Goal: Navigation & Orientation: Find specific page/section

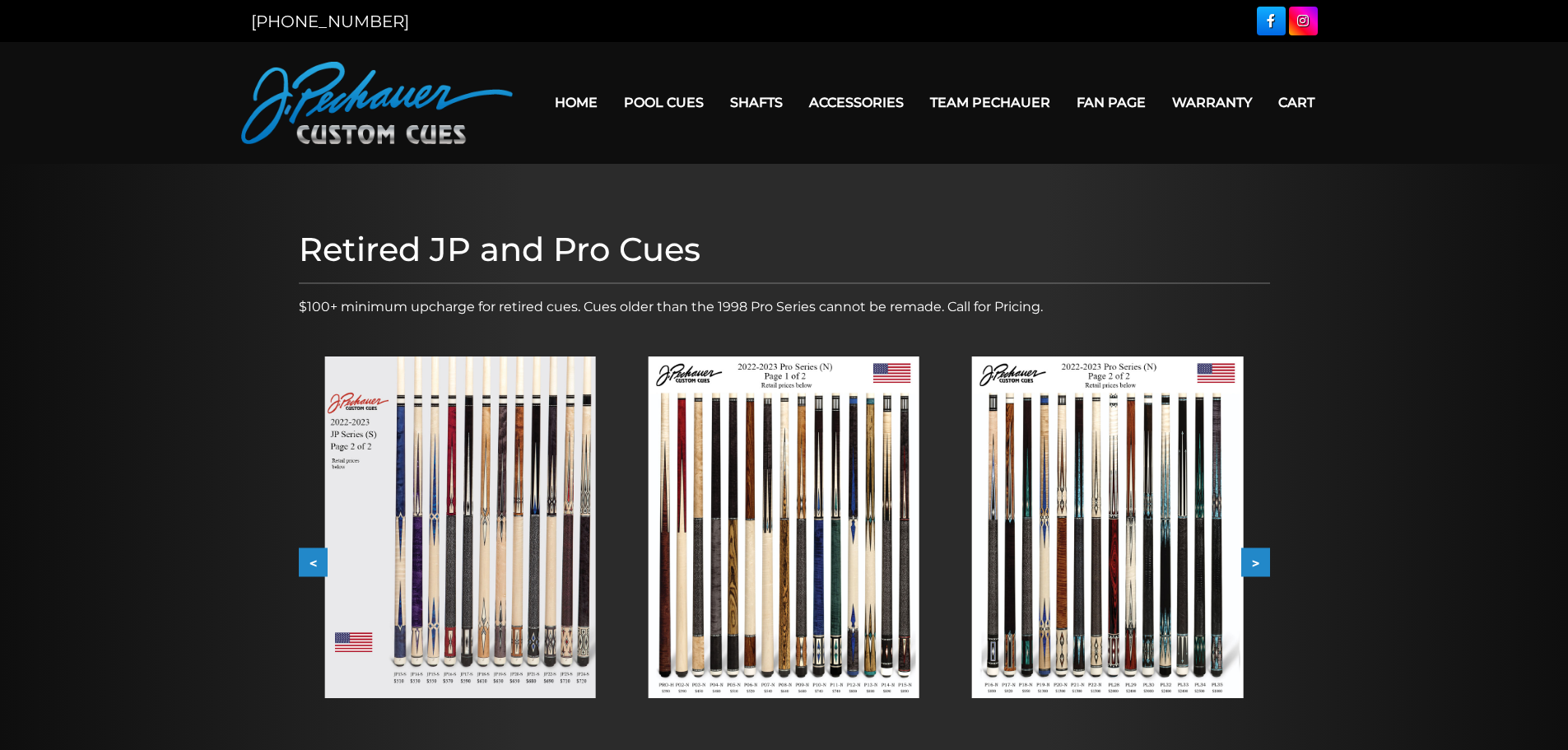
scroll to position [156, 0]
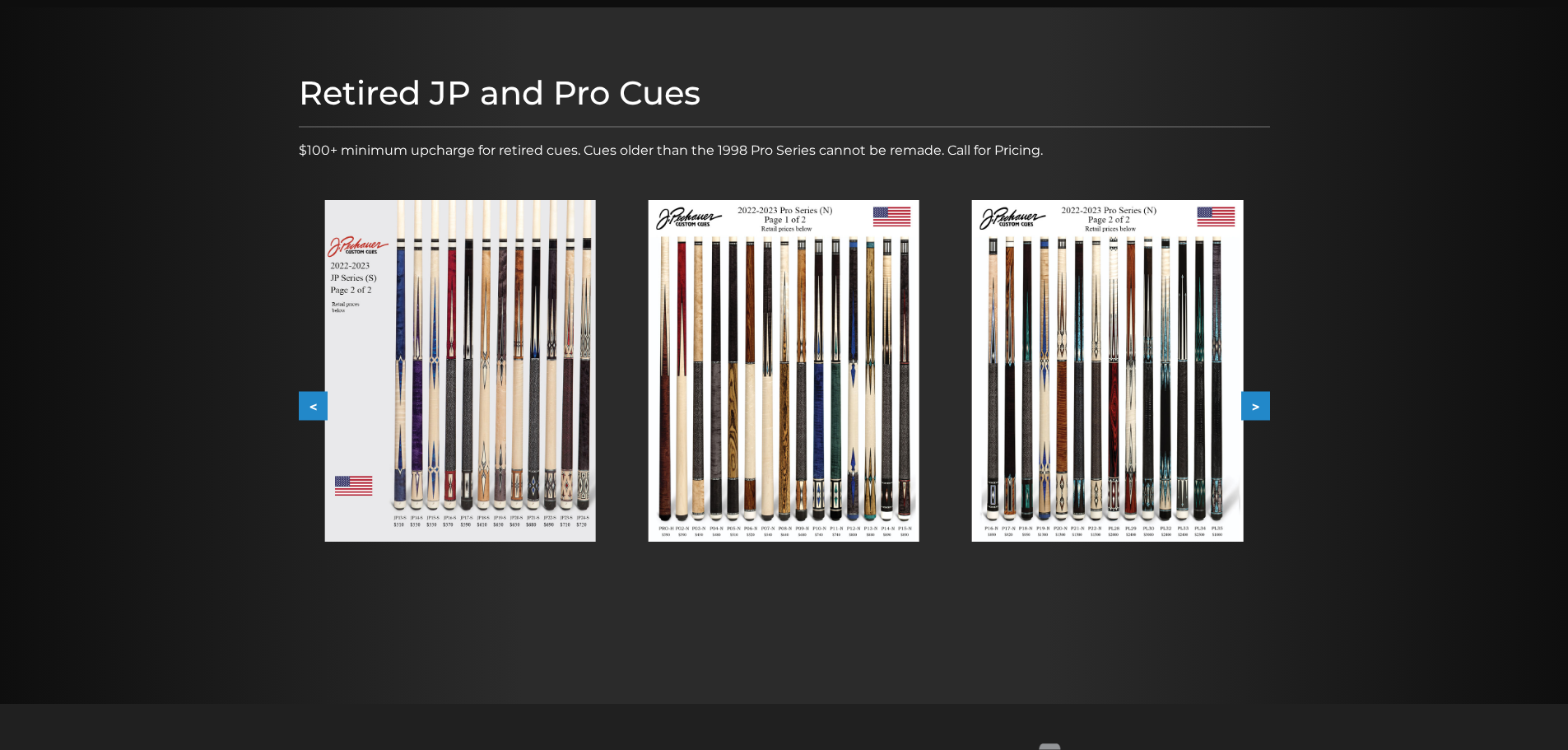
click at [1257, 405] on button ">" at bounding box center [1255, 406] width 28 height 28
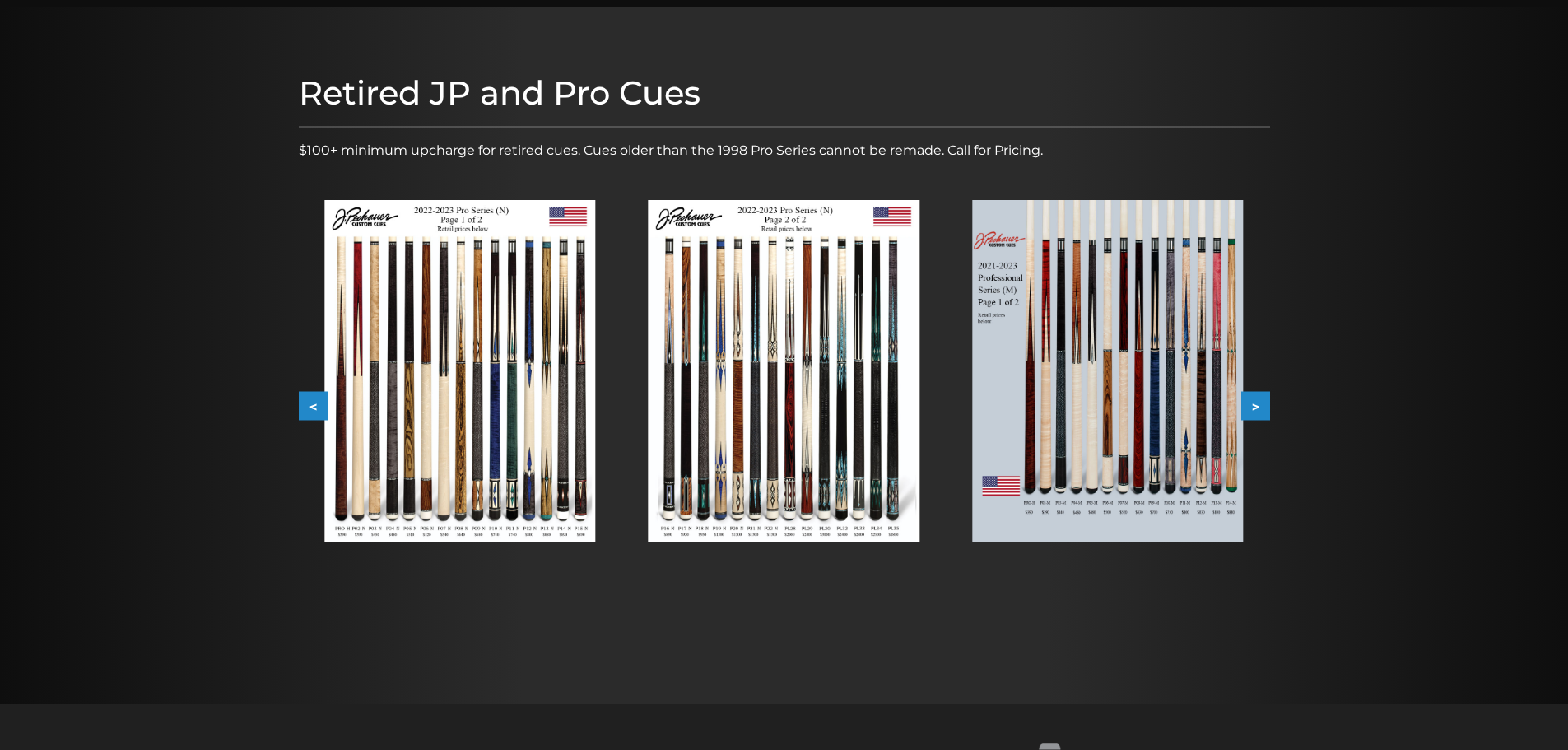
click at [1260, 410] on button ">" at bounding box center [1255, 406] width 28 height 28
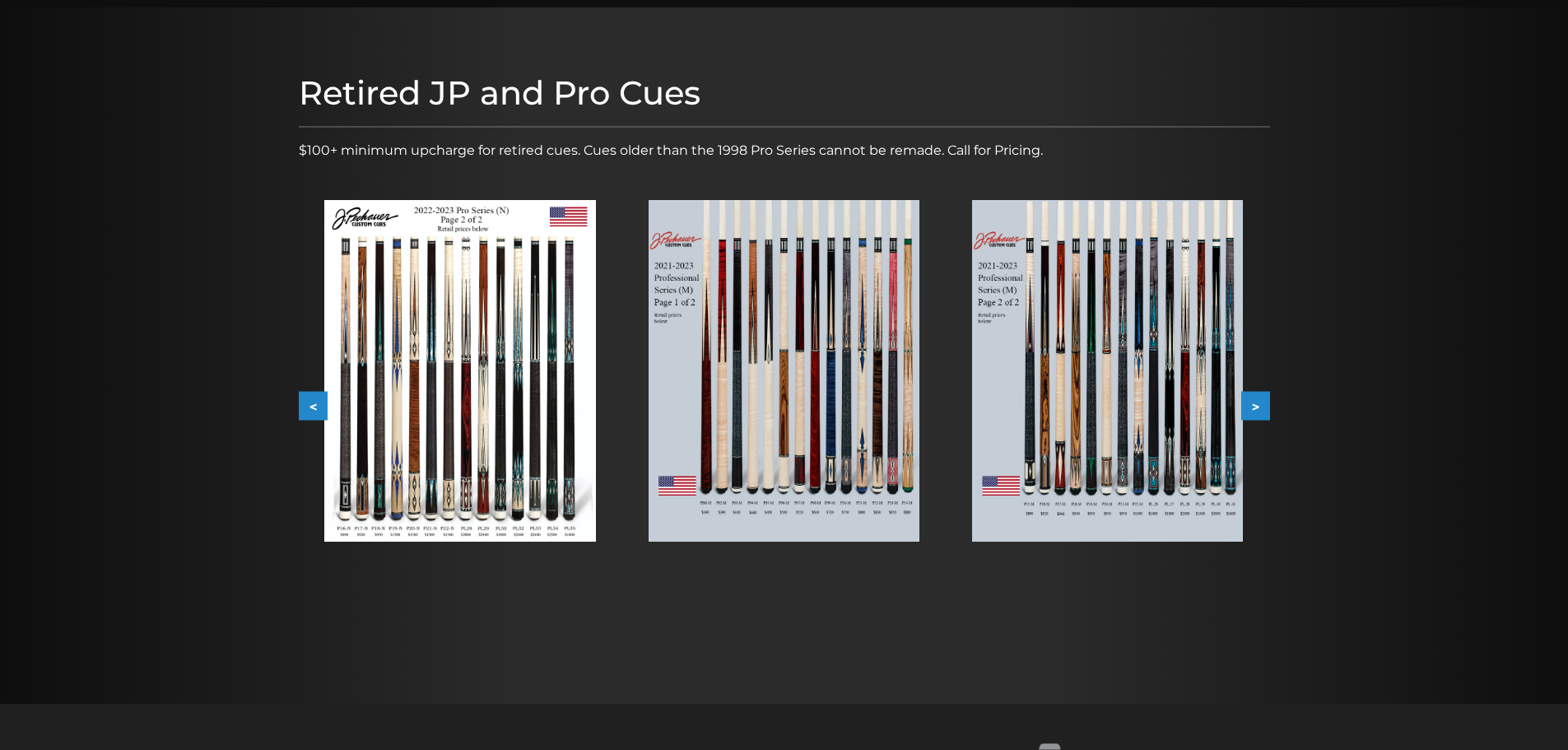
click at [306, 407] on button "<" at bounding box center [313, 406] width 28 height 28
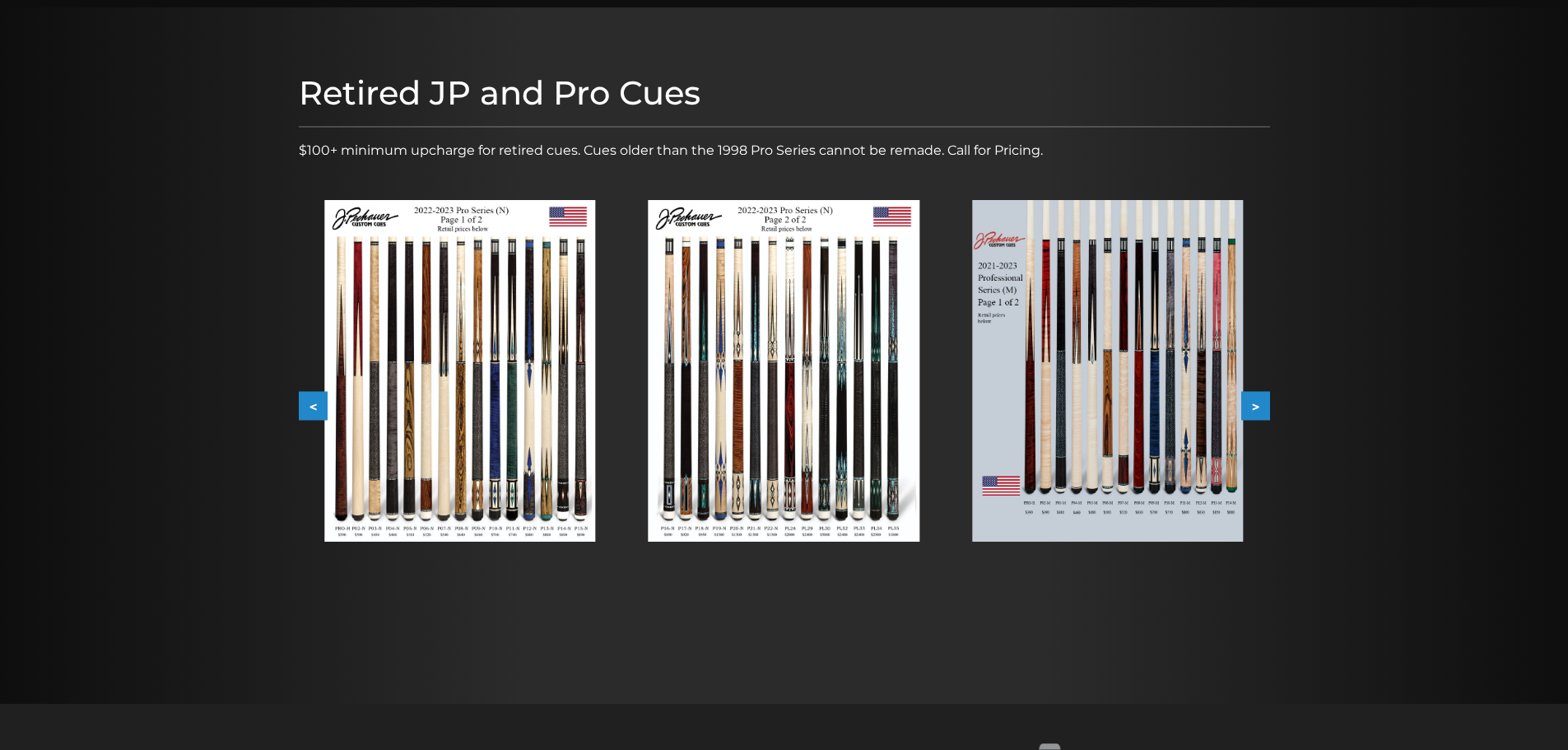
click at [306, 407] on button "<" at bounding box center [313, 406] width 28 height 28
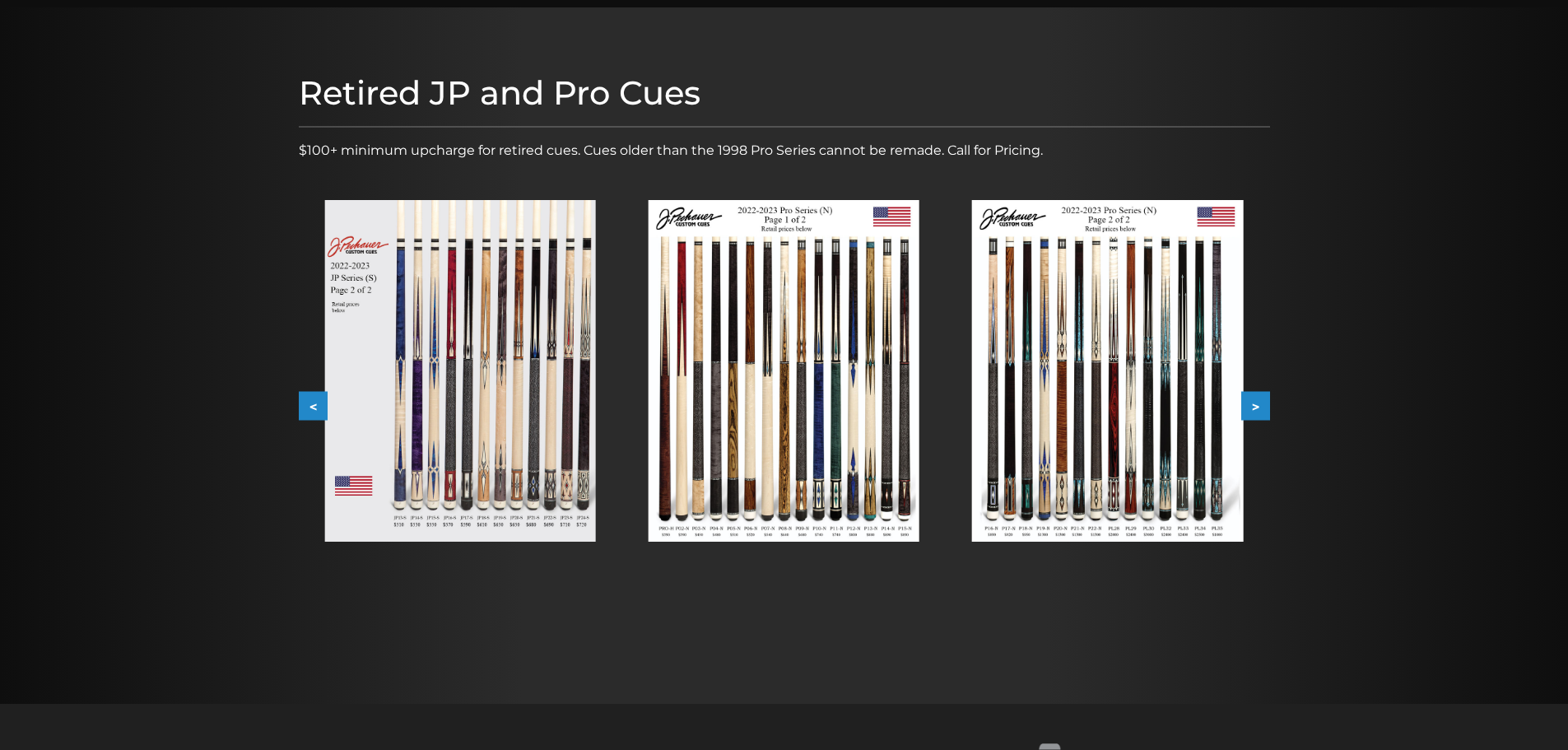
click at [306, 407] on button "<" at bounding box center [313, 406] width 28 height 28
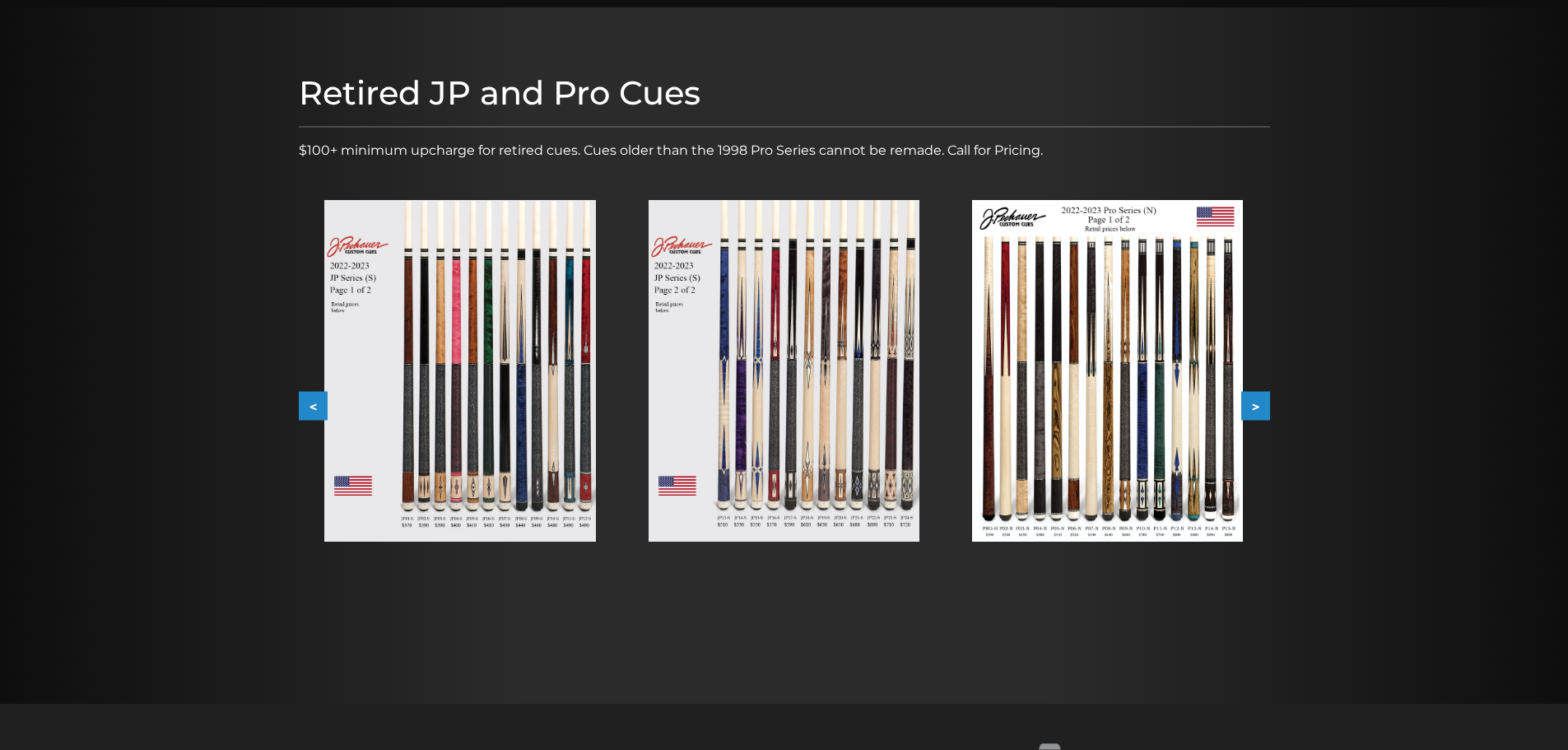
click at [306, 407] on button "<" at bounding box center [313, 406] width 28 height 28
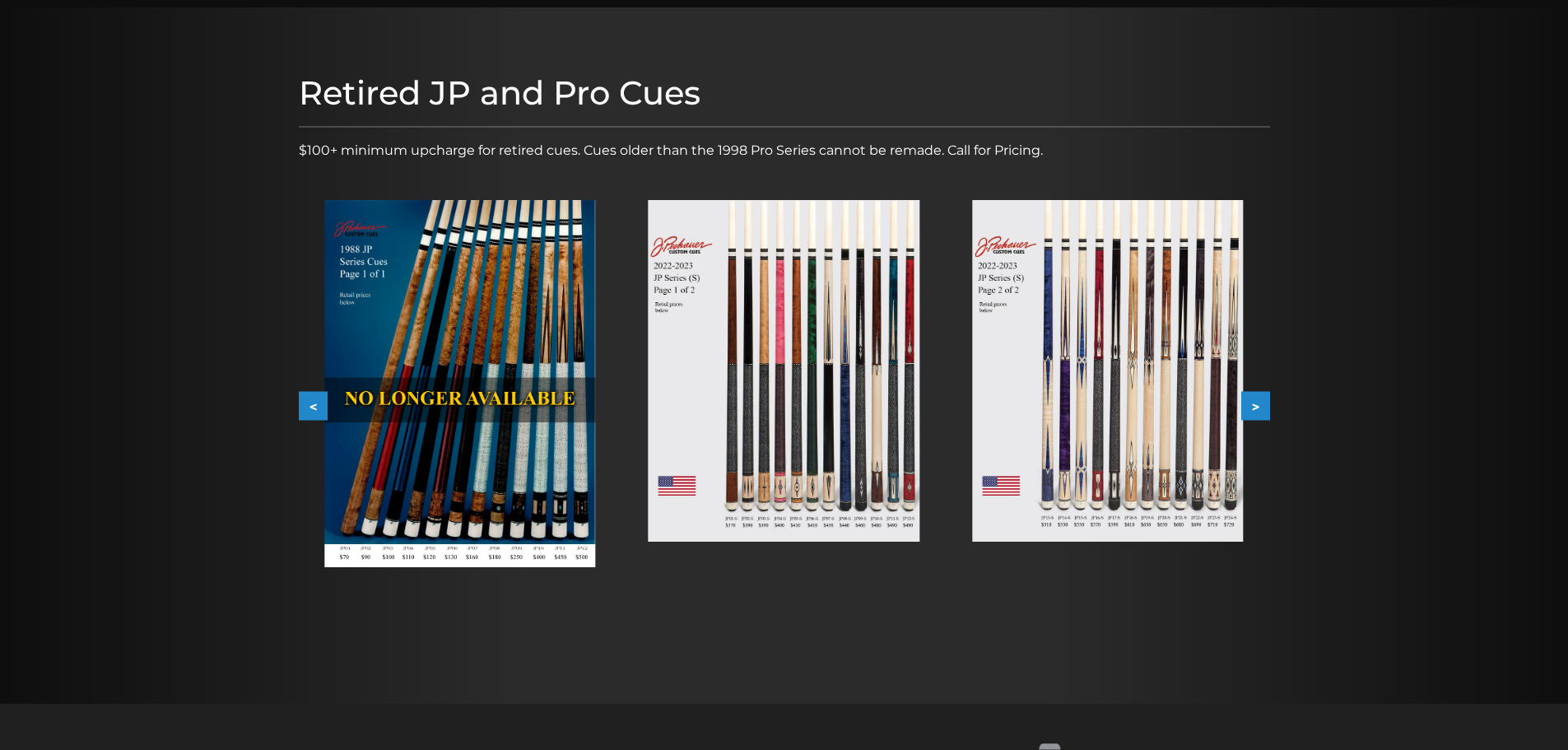
click at [1248, 401] on button ">" at bounding box center [1255, 406] width 28 height 28
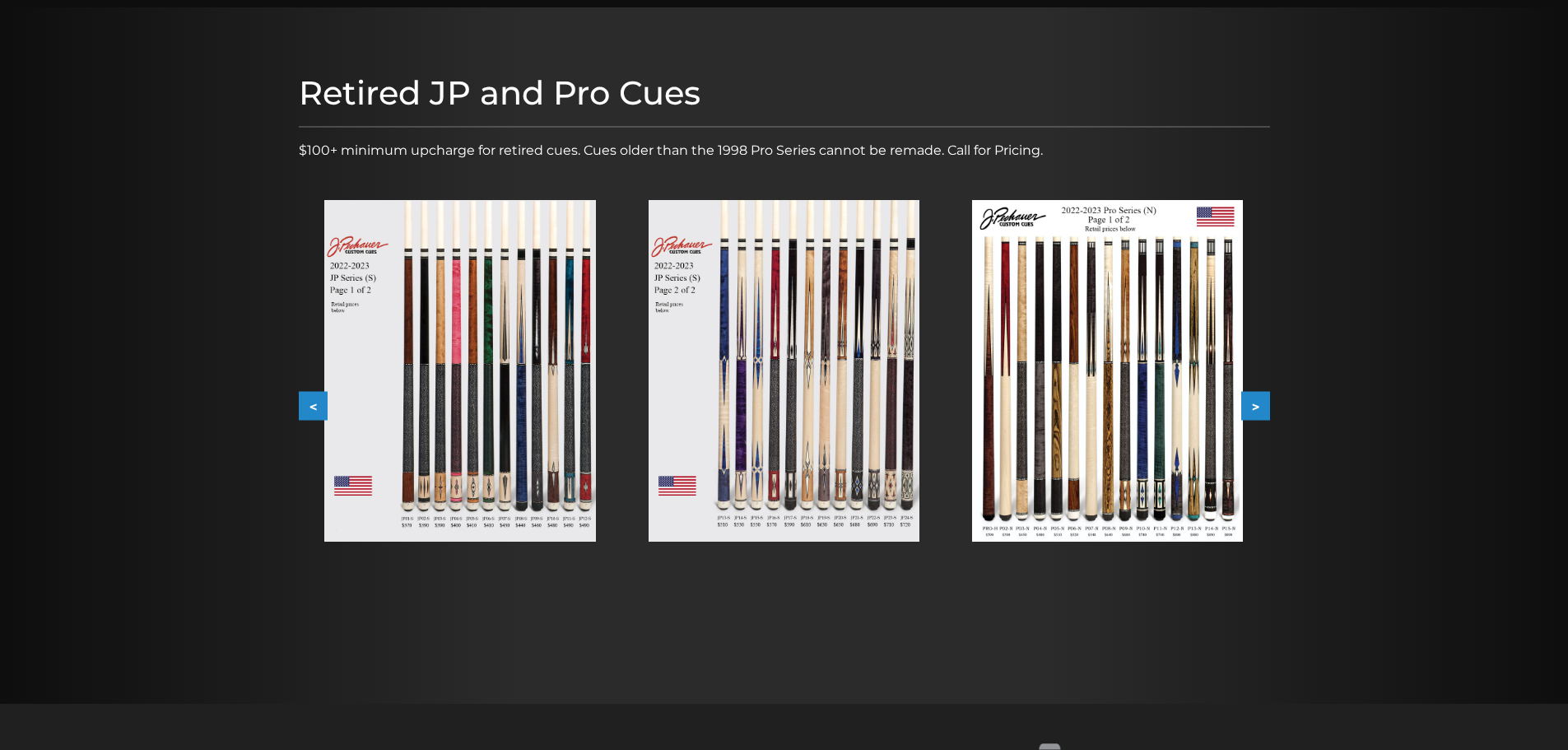
click at [1248, 401] on button ">" at bounding box center [1255, 406] width 28 height 28
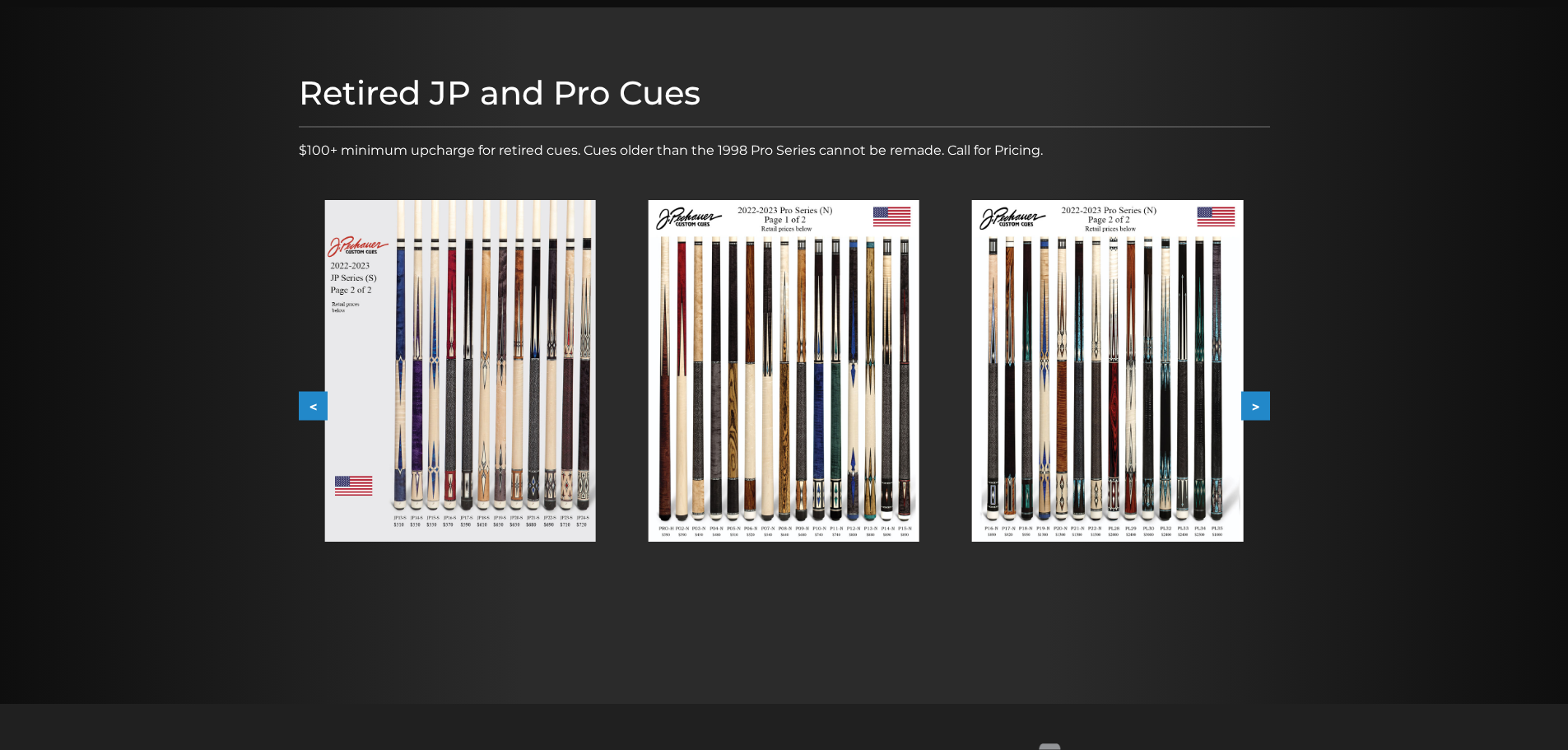
click at [1248, 401] on button ">" at bounding box center [1255, 406] width 28 height 28
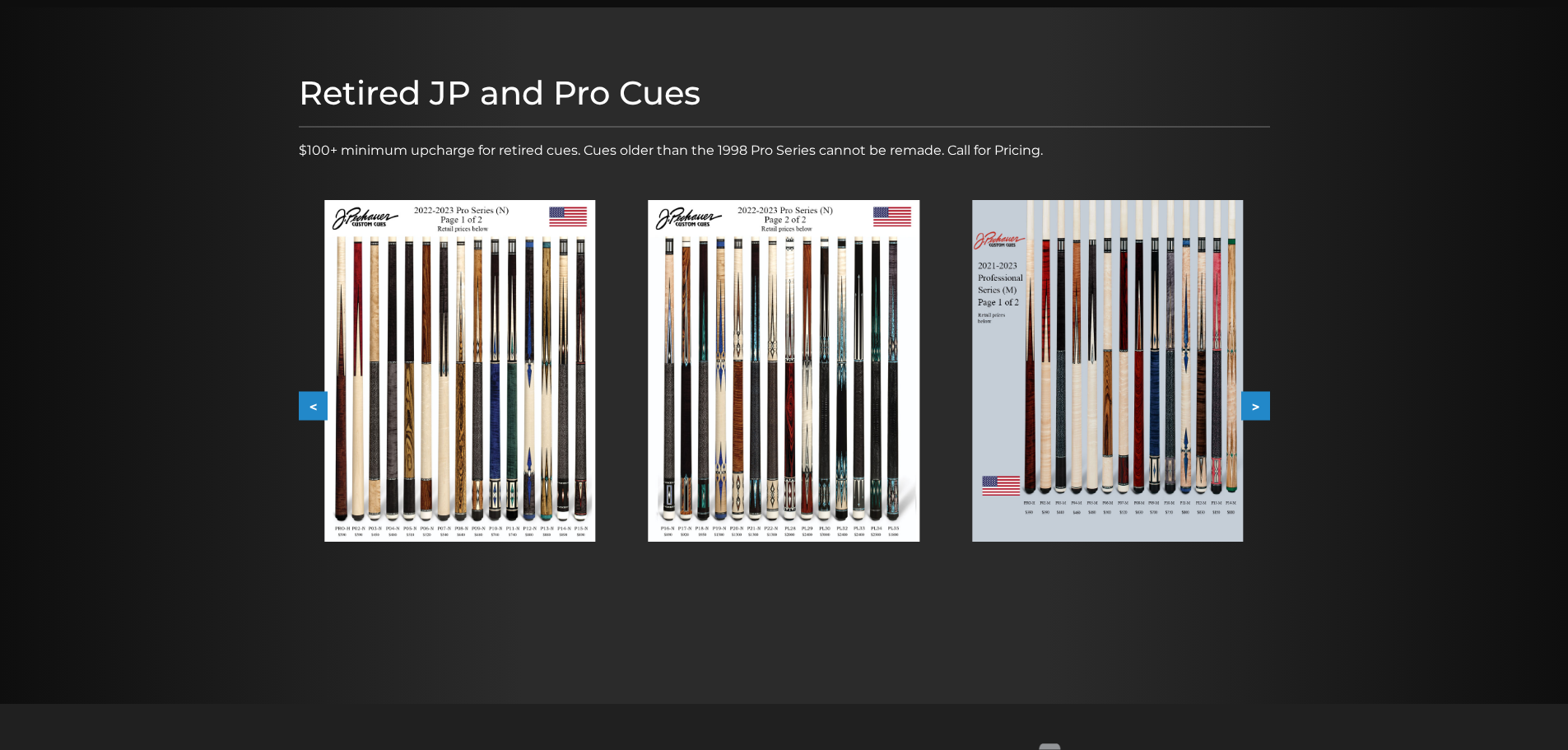
click at [1248, 401] on button ">" at bounding box center [1255, 406] width 28 height 28
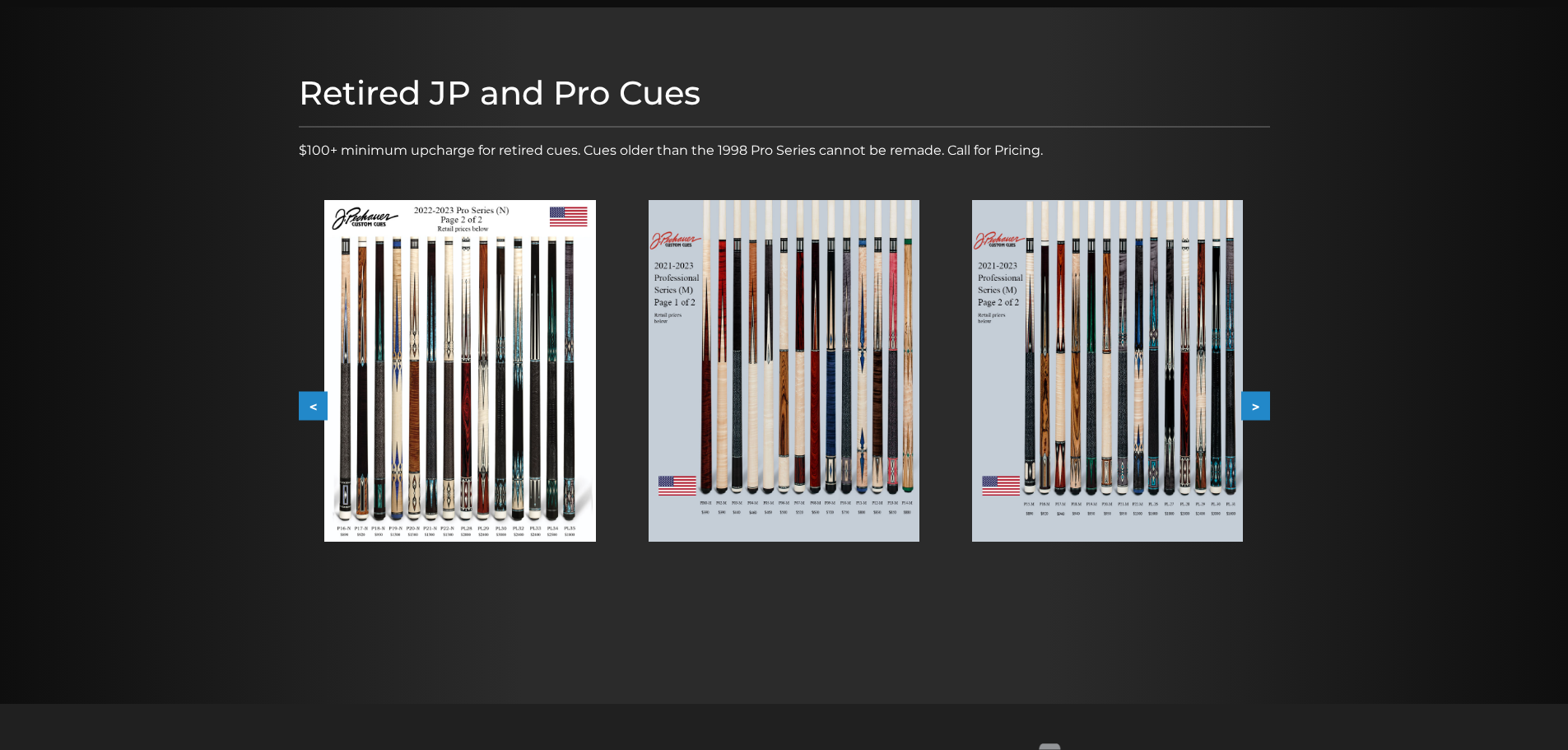
click at [1248, 401] on button ">" at bounding box center [1255, 406] width 28 height 28
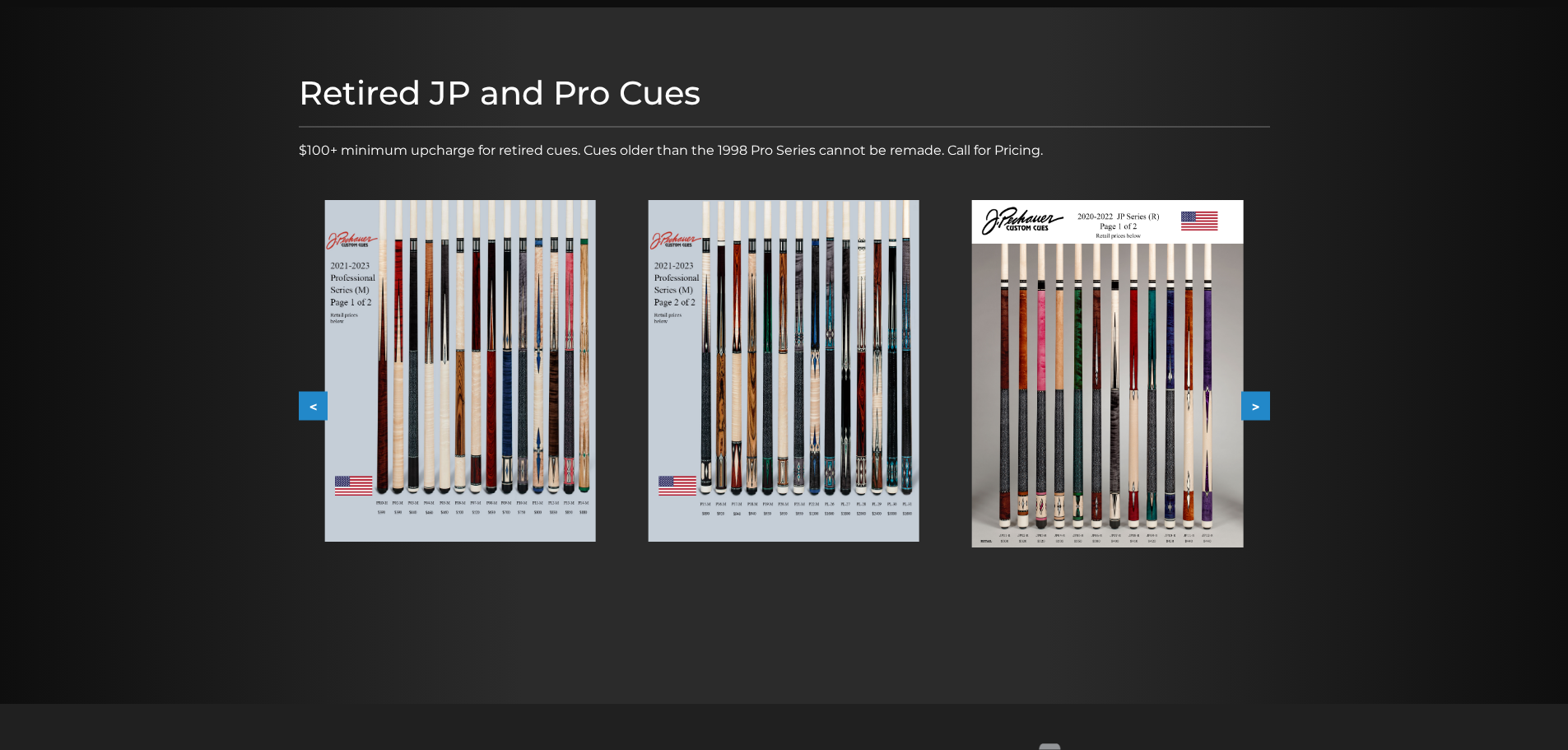
click at [1248, 401] on button ">" at bounding box center [1255, 406] width 28 height 28
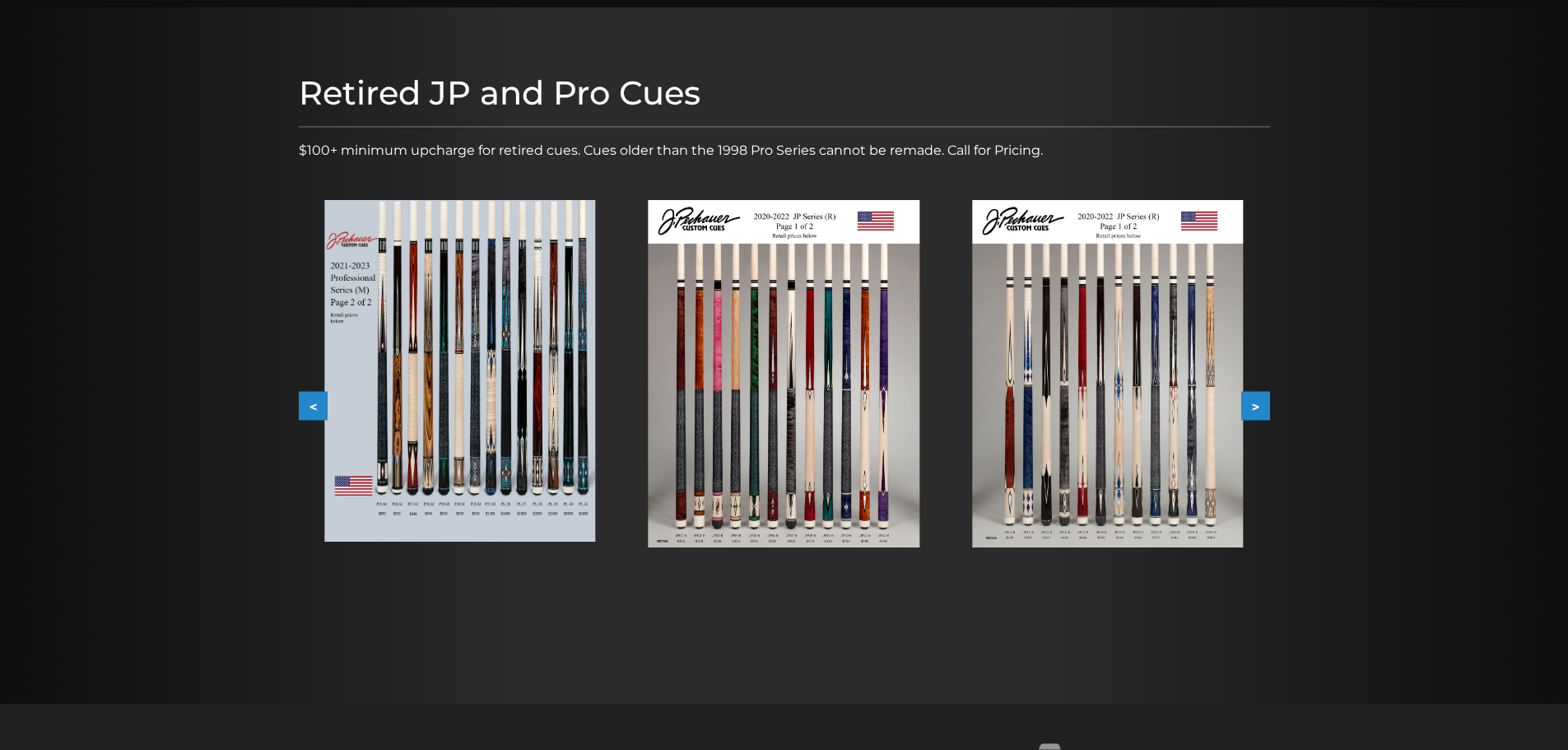
click at [1248, 401] on button ">" at bounding box center [1255, 406] width 28 height 28
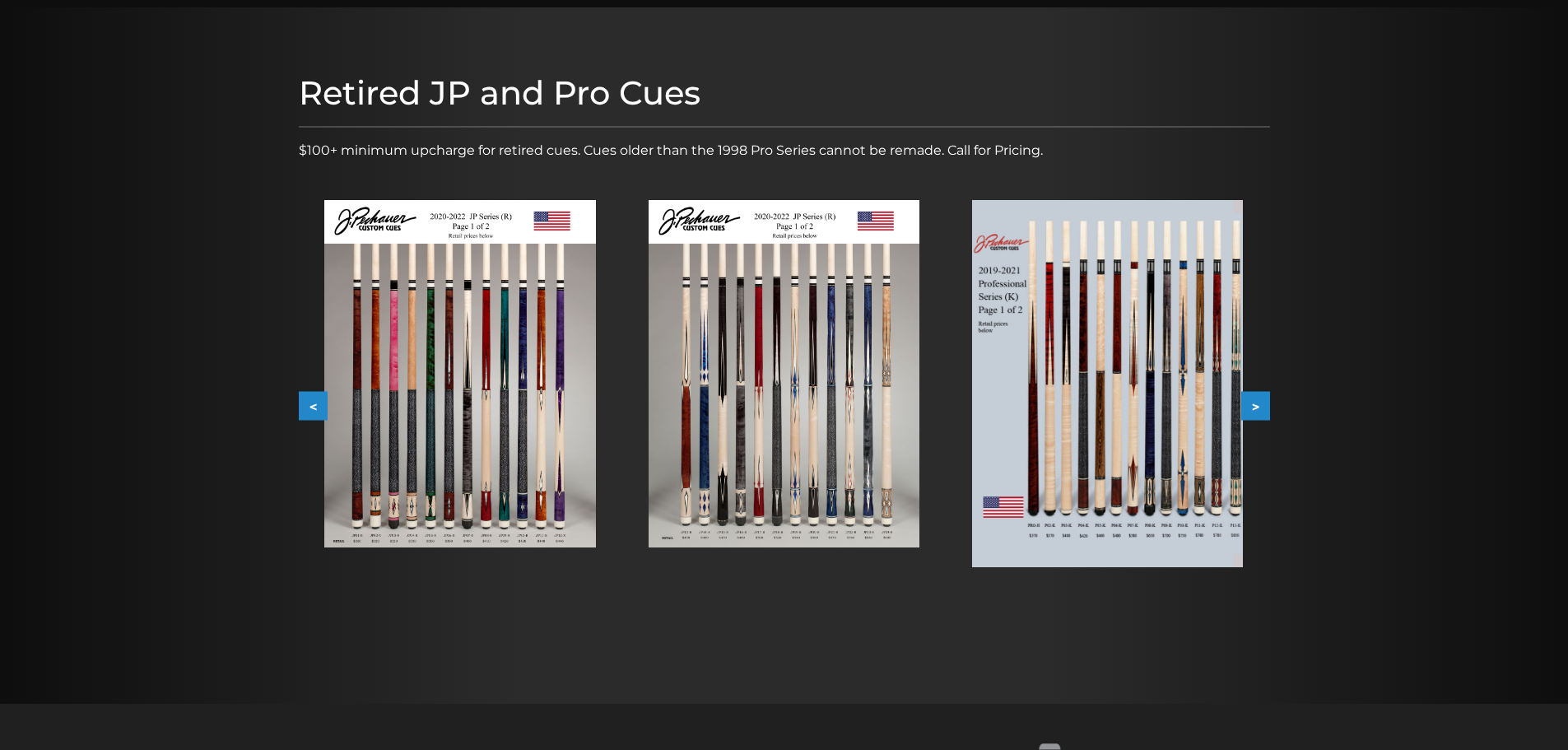
click at [1248, 401] on button ">" at bounding box center [1255, 406] width 28 height 28
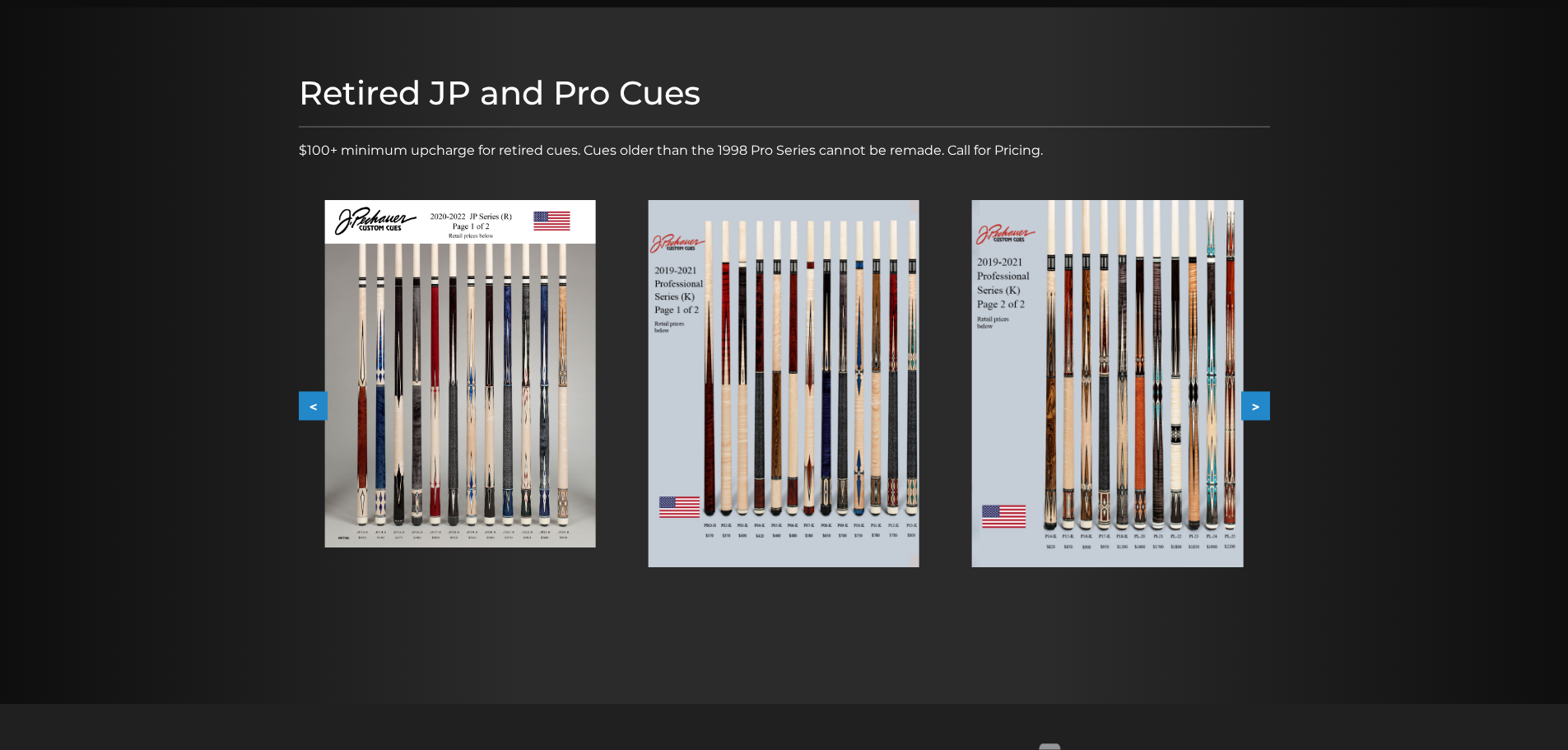
click at [1248, 401] on button ">" at bounding box center [1255, 406] width 28 height 28
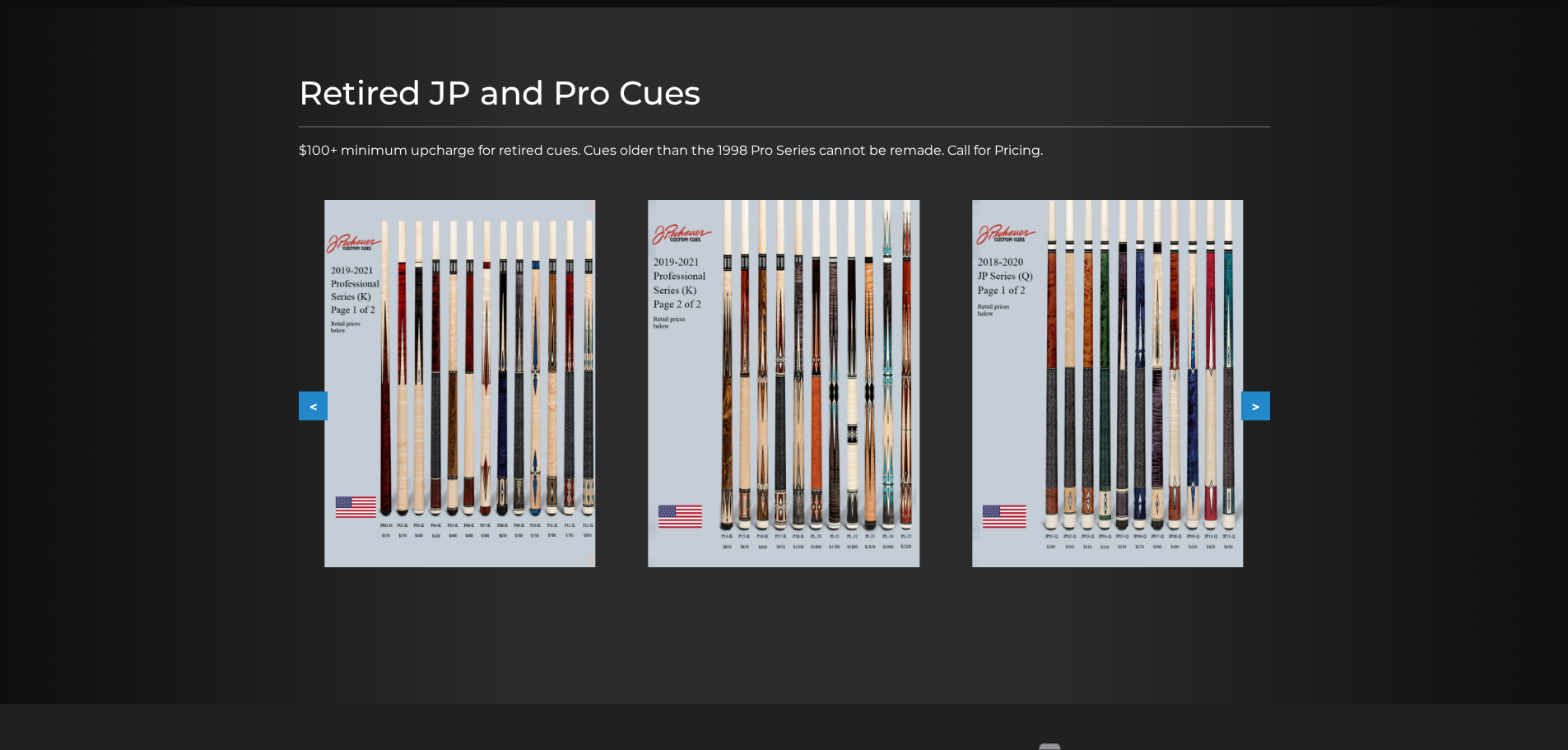
click at [1248, 401] on button ">" at bounding box center [1255, 406] width 28 height 28
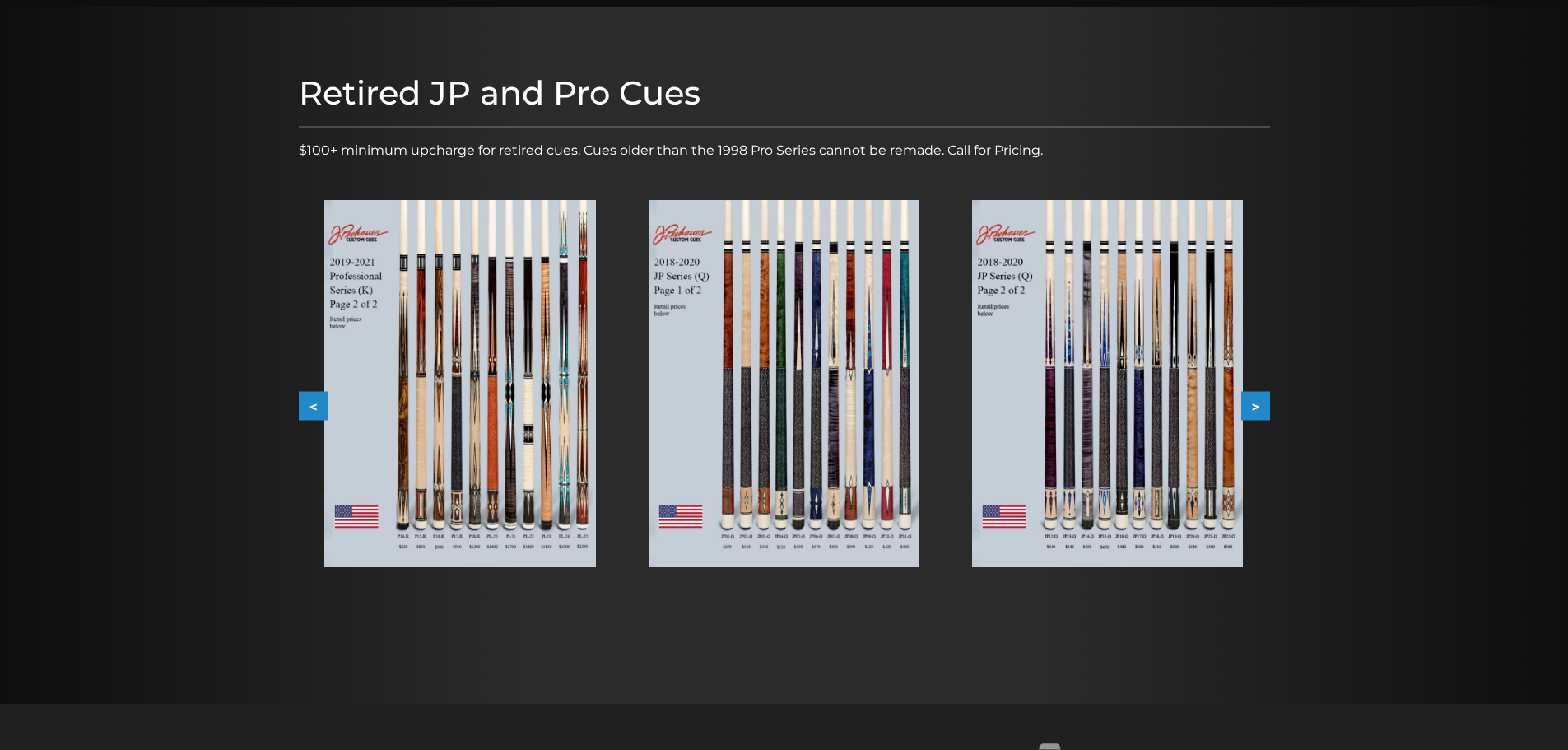
click at [1248, 401] on button ">" at bounding box center [1255, 406] width 28 height 28
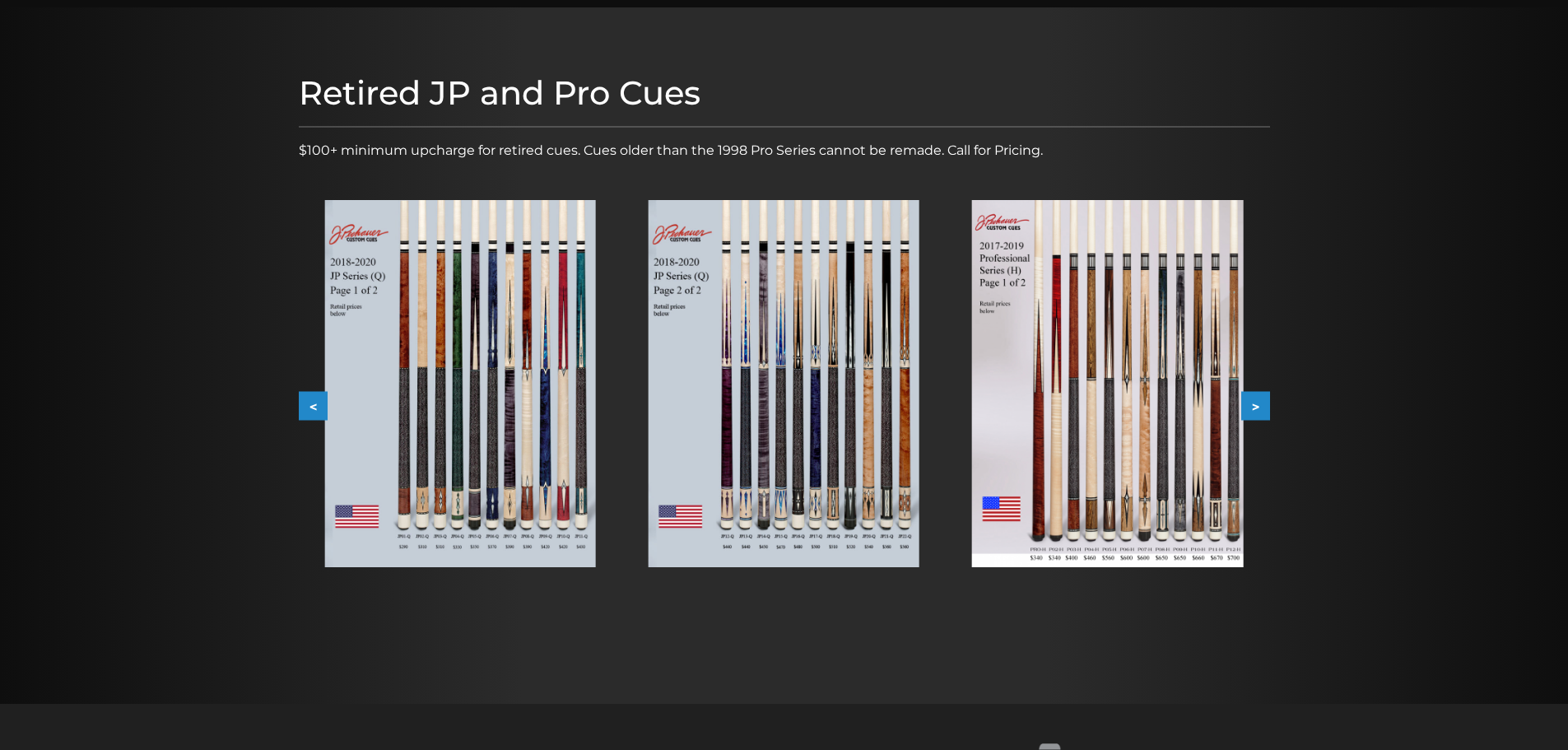
click at [1248, 401] on button ">" at bounding box center [1255, 406] width 28 height 28
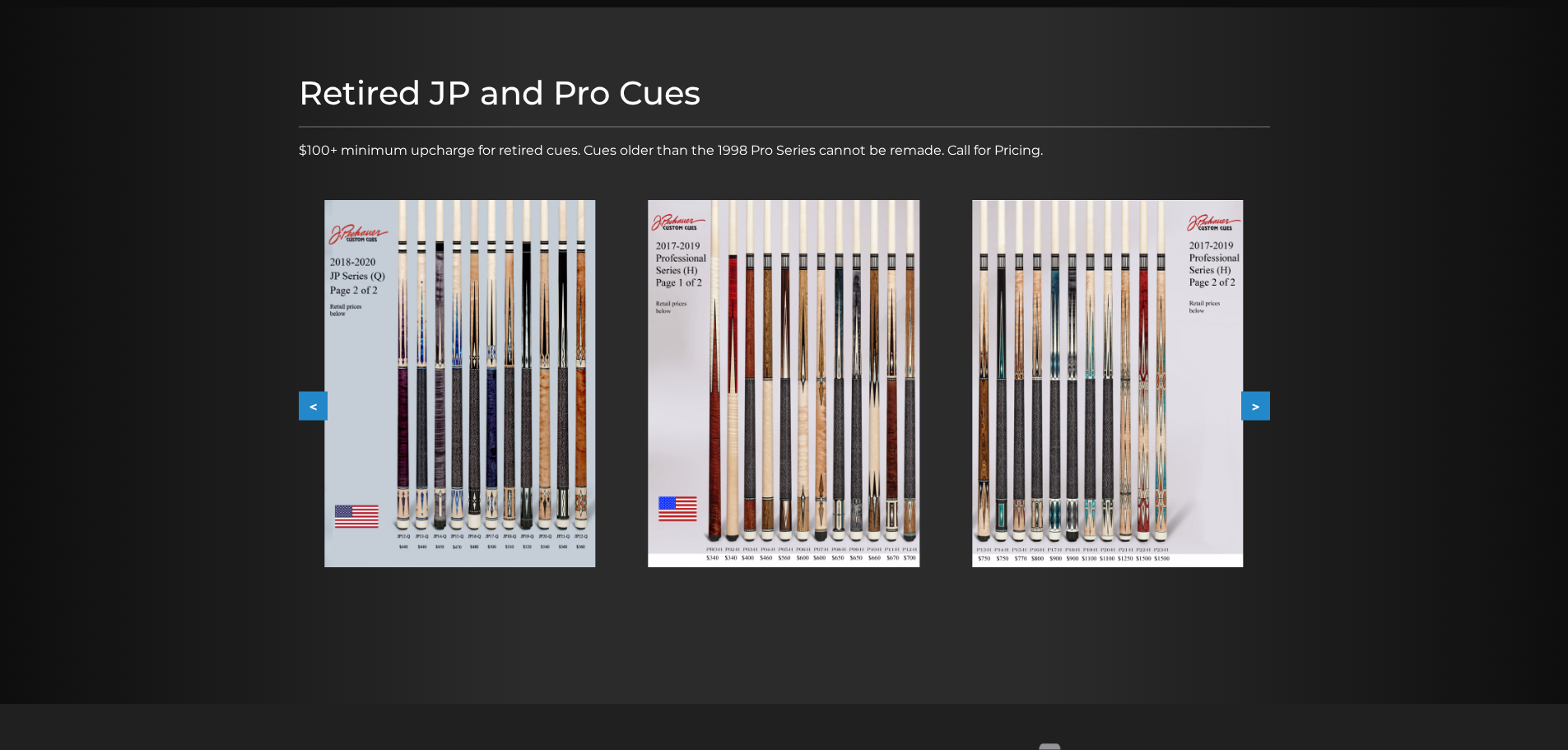
click at [1248, 401] on button ">" at bounding box center [1255, 406] width 28 height 28
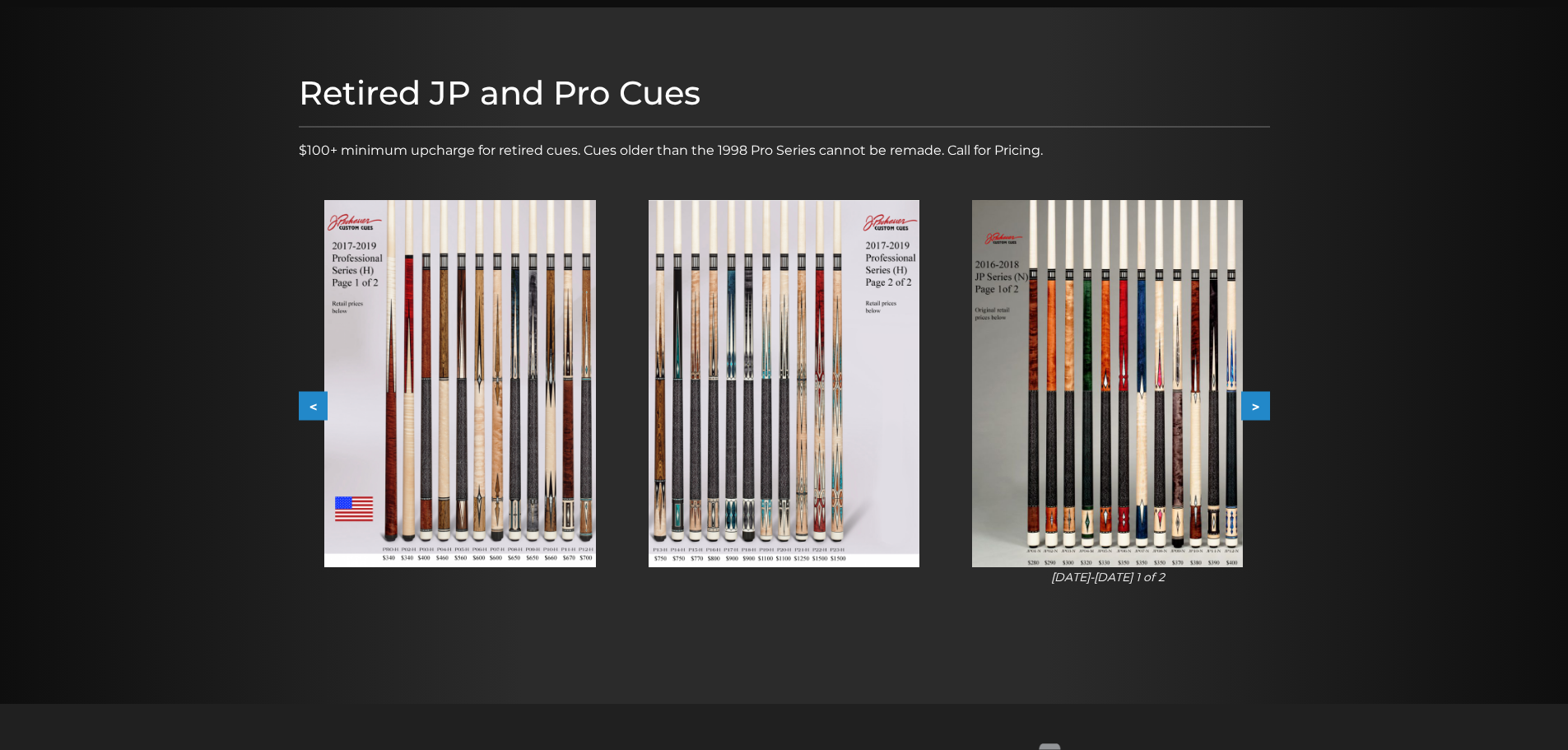
click at [1248, 405] on button ">" at bounding box center [1255, 406] width 28 height 28
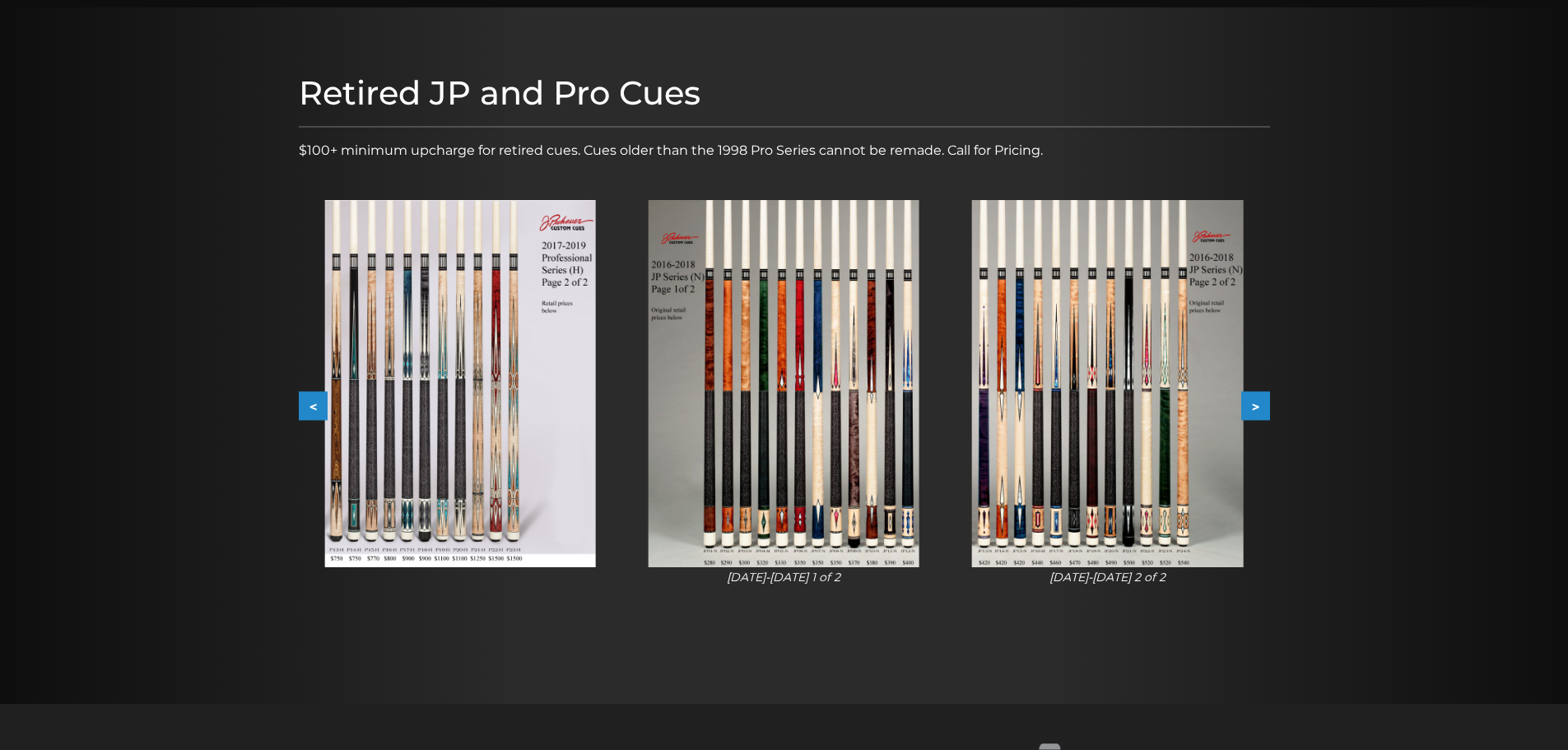
click at [1246, 406] on button ">" at bounding box center [1255, 406] width 28 height 28
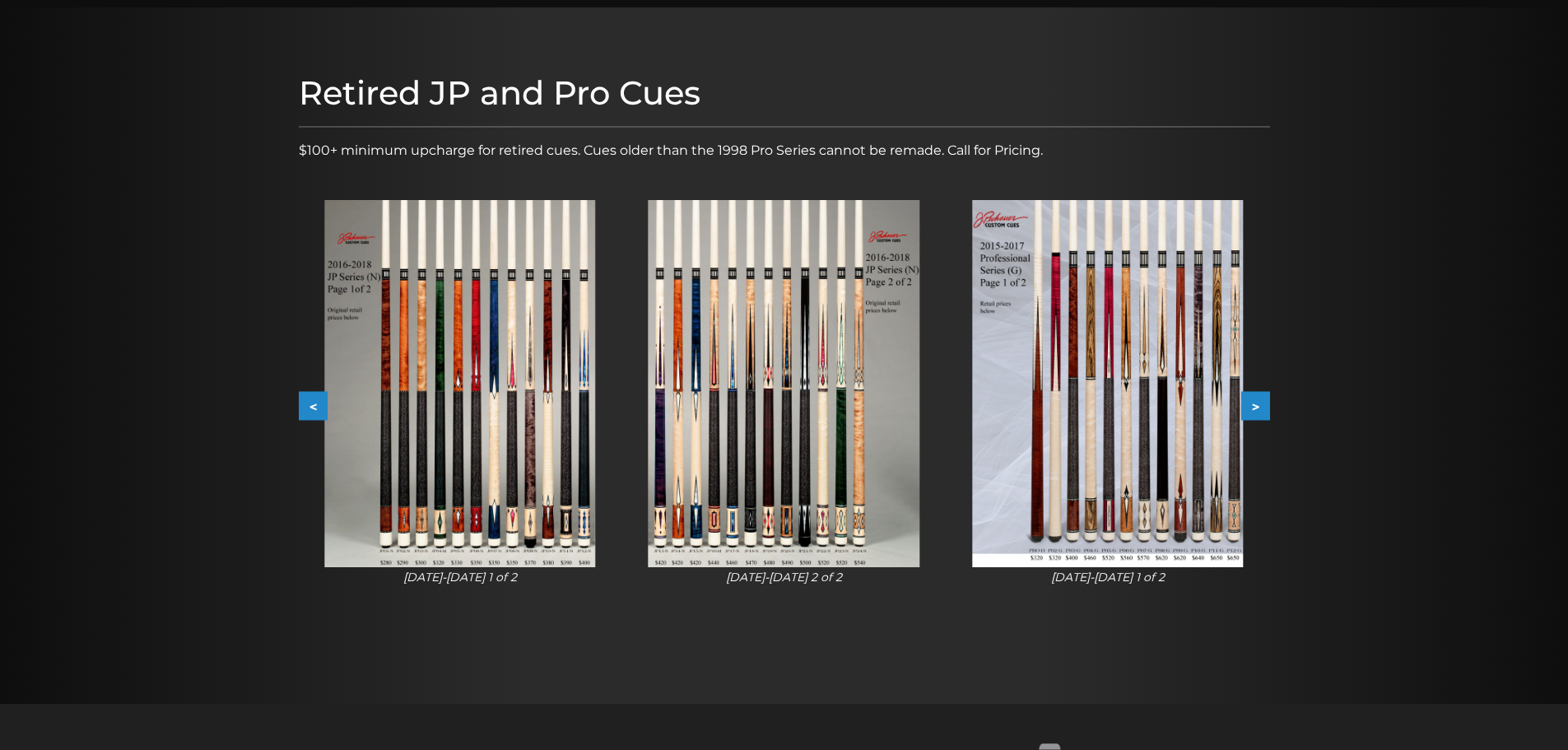
click at [1247, 407] on button ">" at bounding box center [1255, 406] width 28 height 28
